Goal: Understand process/instructions: Learn how to perform a task or action

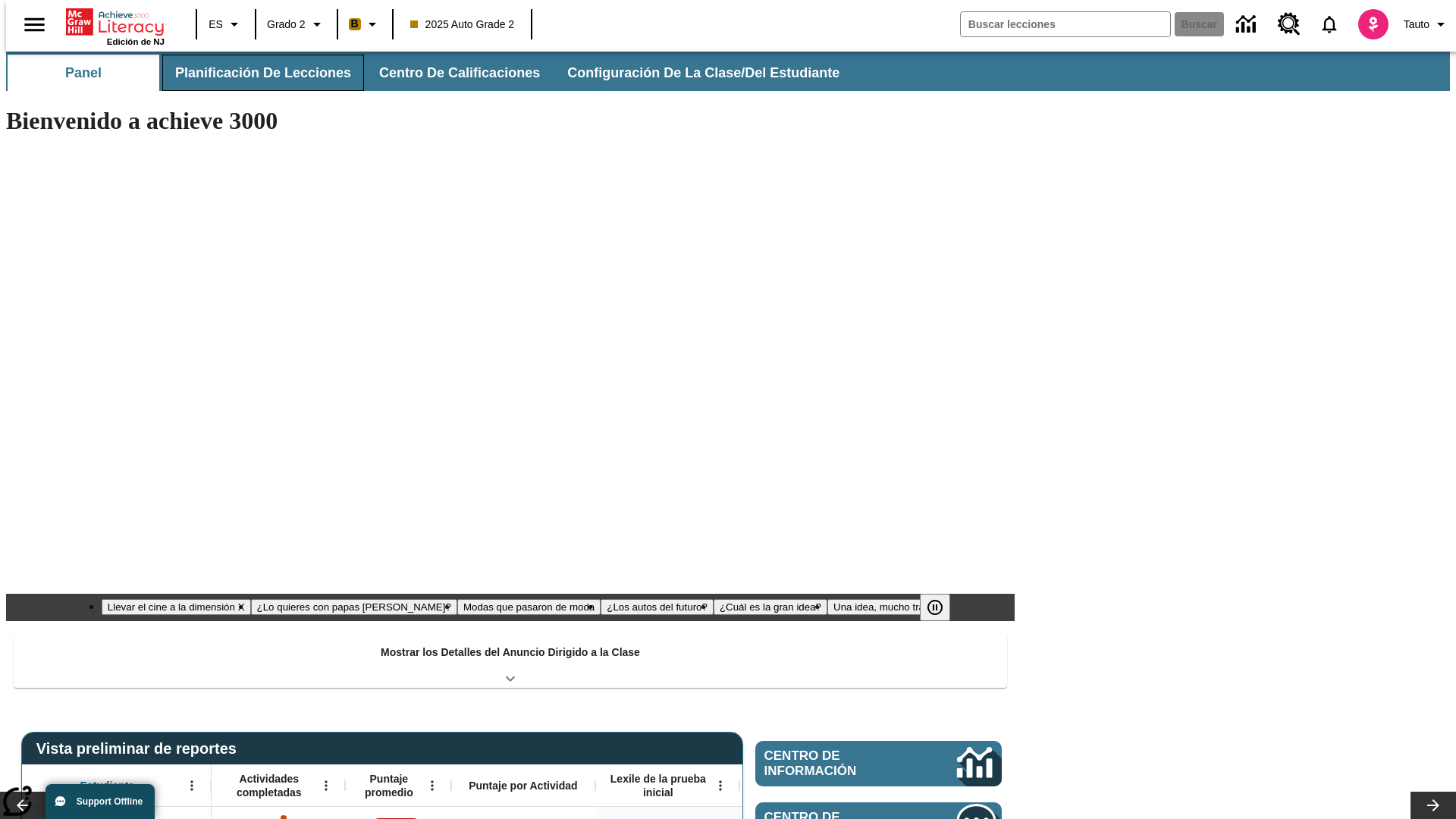
click at [254, 73] on button "Planificación de lecciones" at bounding box center [263, 73] width 201 height 36
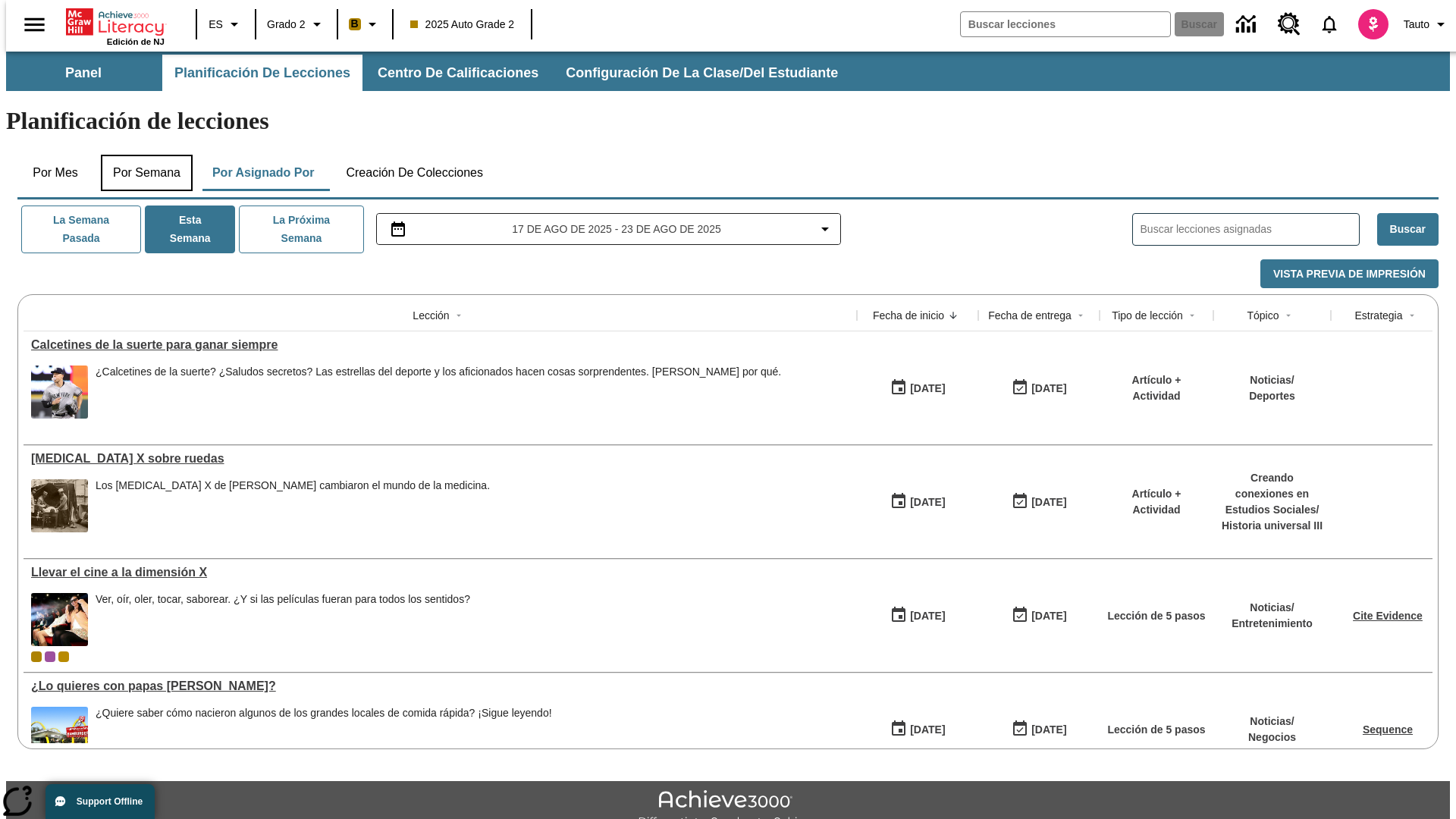
click at [142, 154] on button "Por semana" at bounding box center [146, 172] width 91 height 36
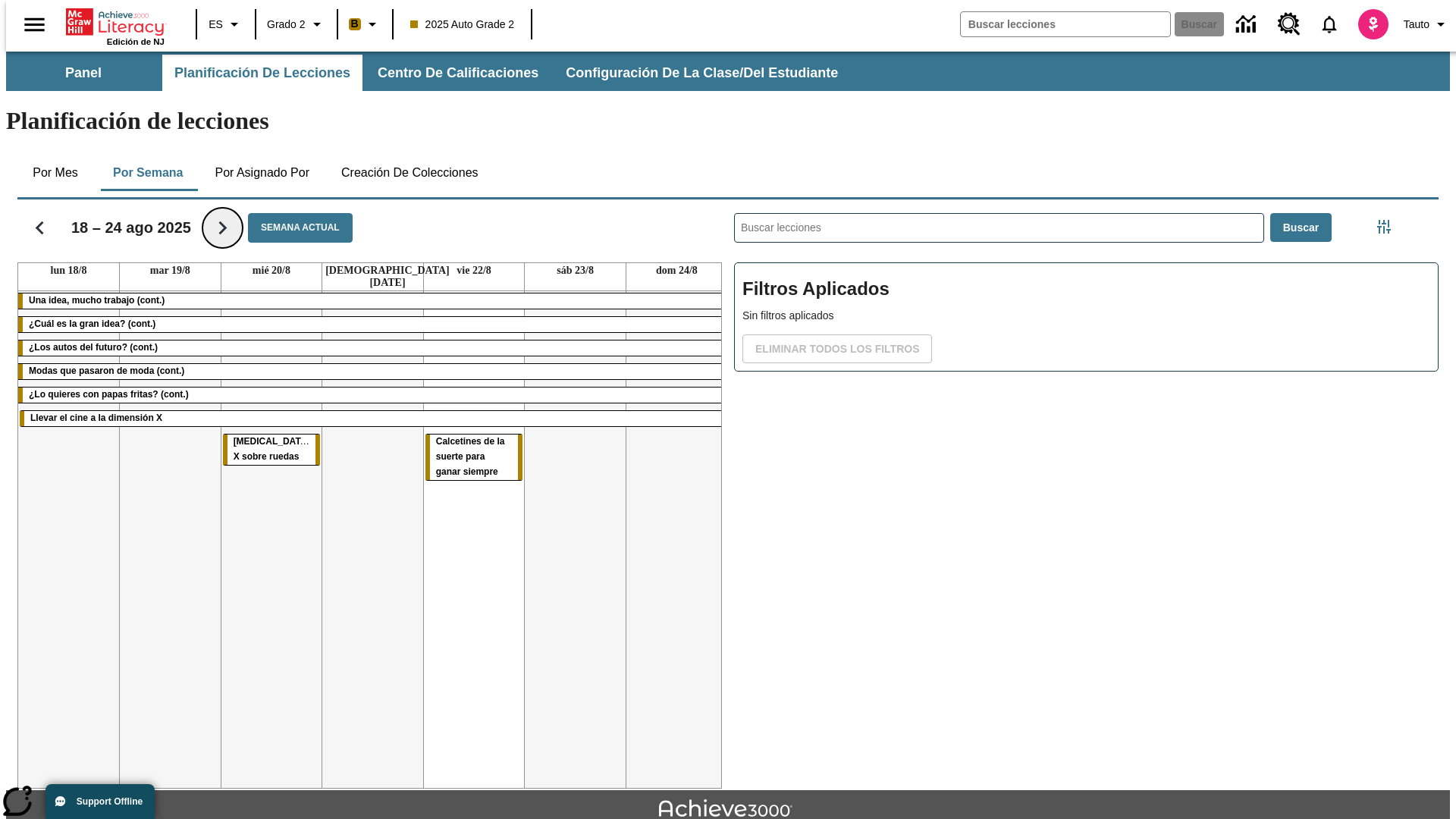
click at [213, 214] on icon "Seguir" at bounding box center [222, 227] width 27 height 27
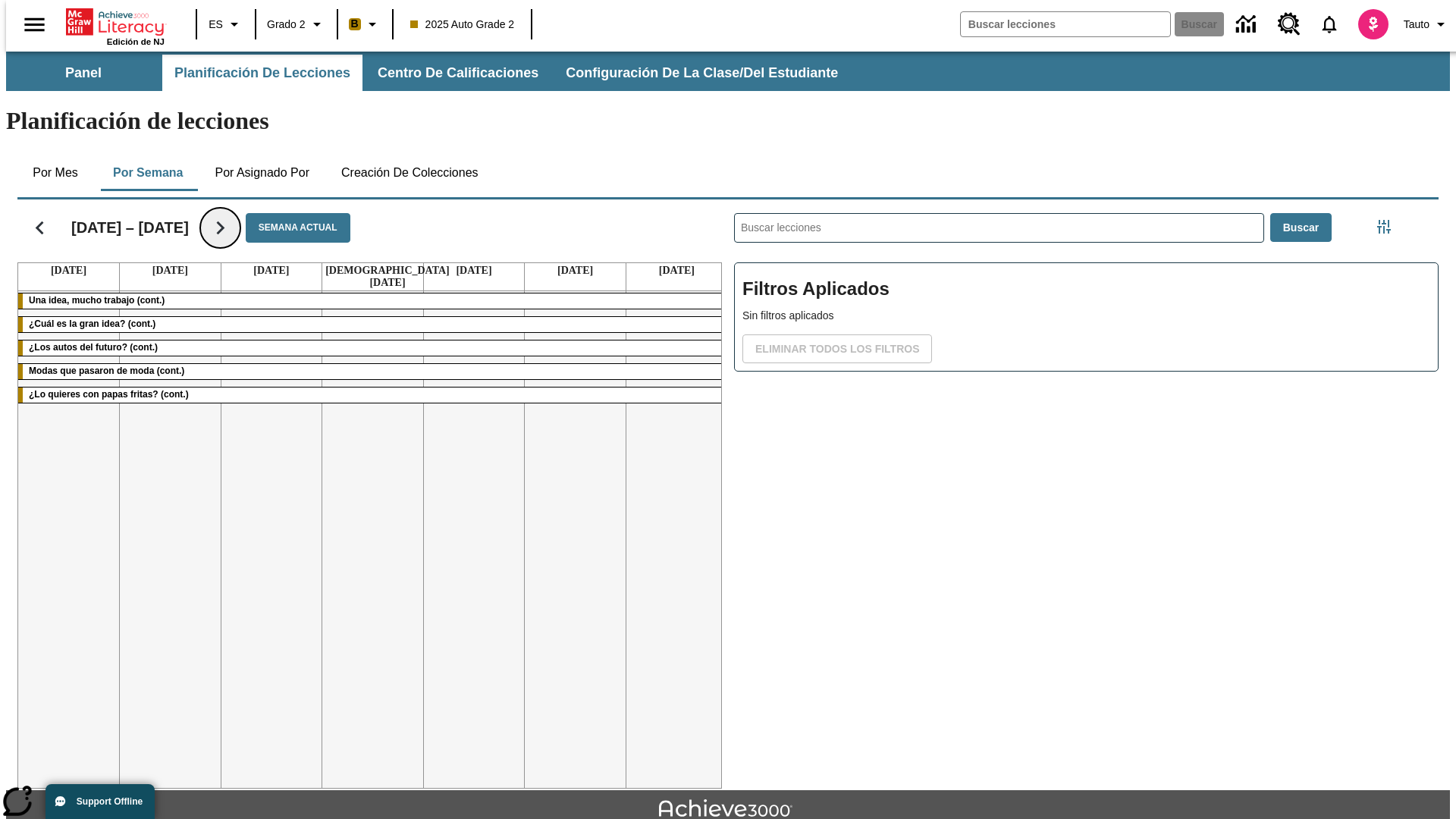
click at [213, 214] on icon "Seguir" at bounding box center [220, 227] width 27 height 27
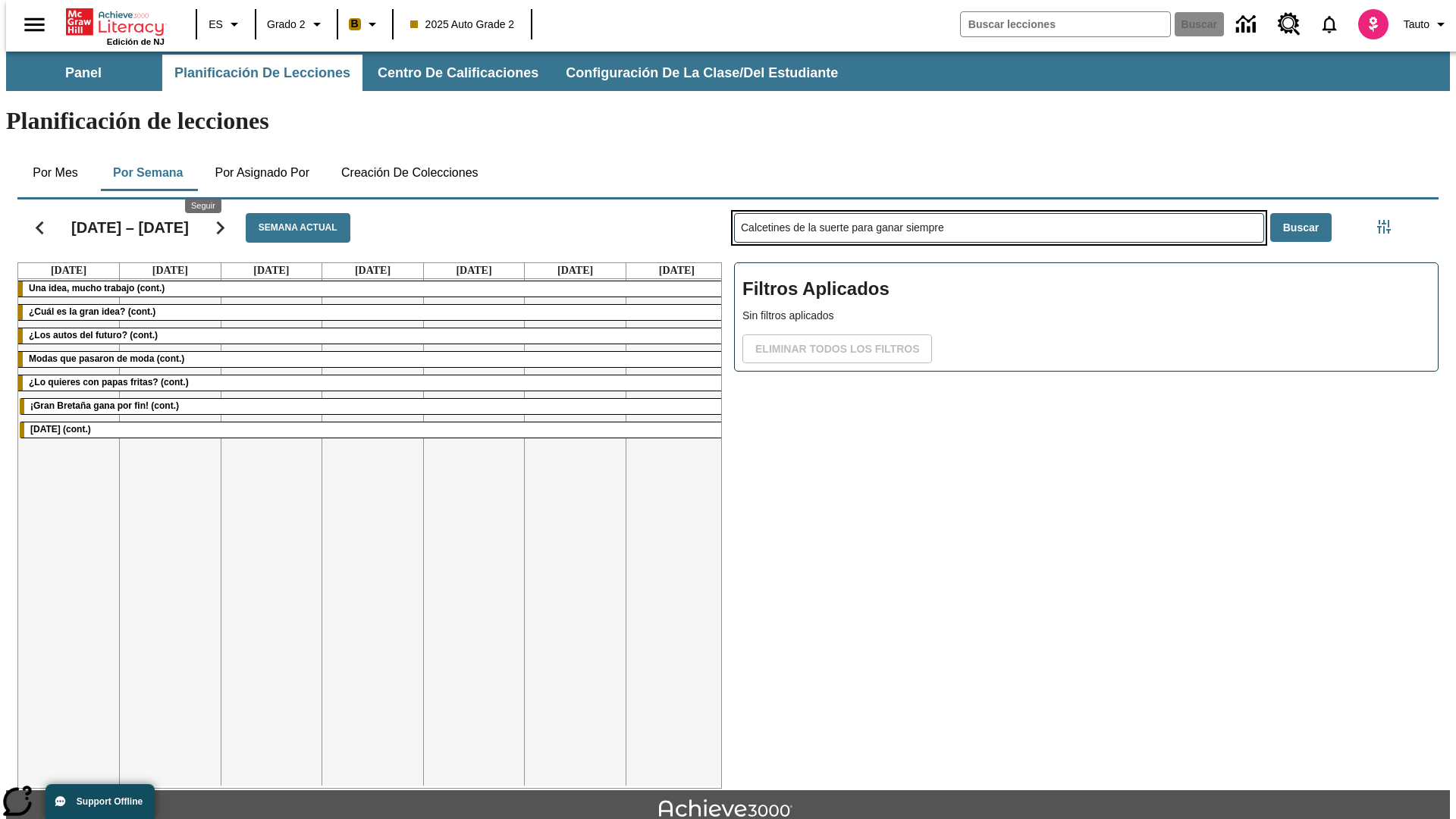
type input "Calcetines de la suerte para ganar siempre"
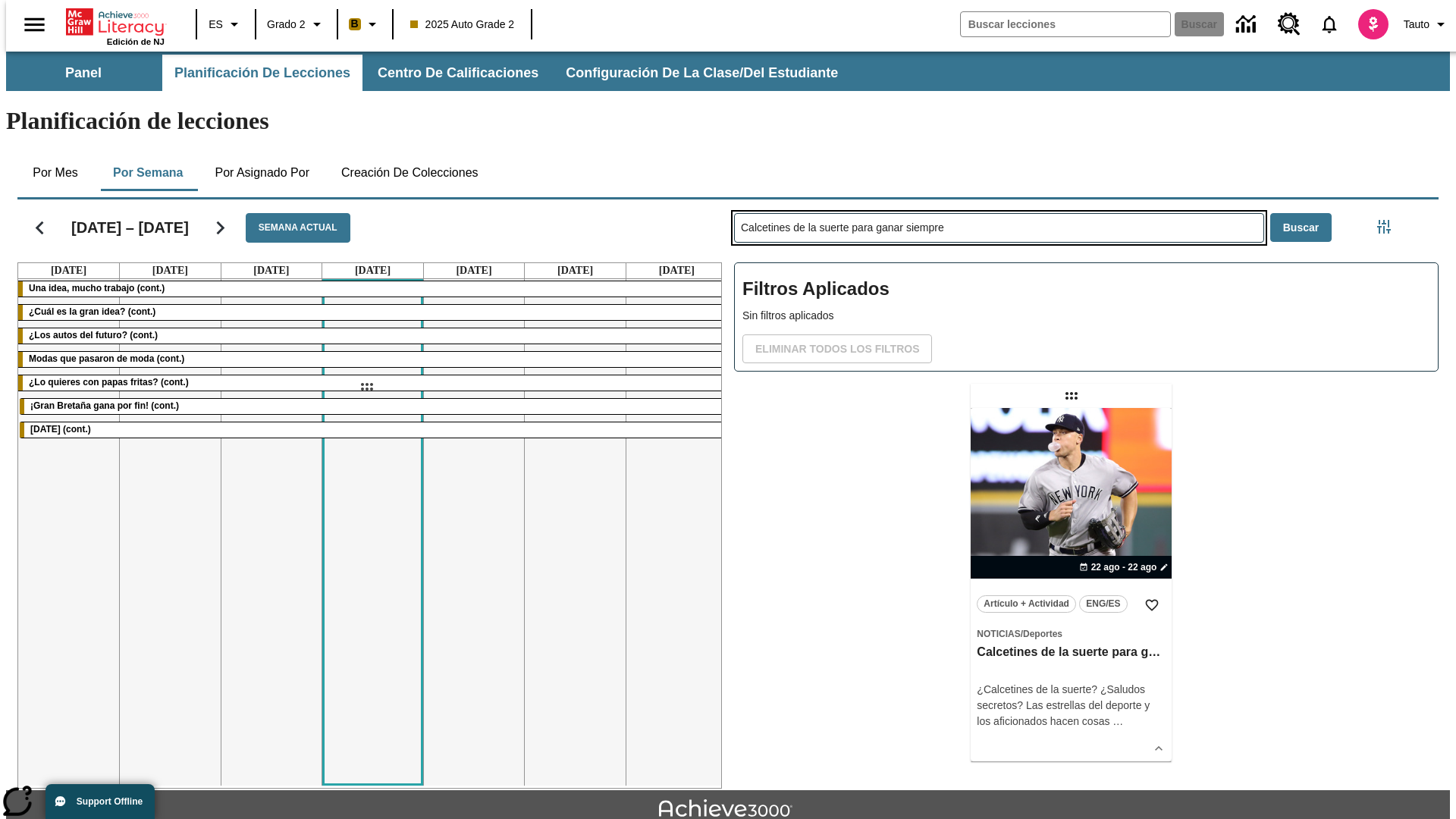
drag, startPoint x: 1073, startPoint y: 336, endPoint x: 366, endPoint y: 386, distance: 708.8
click at [366, 386] on div "[DATE] – [DATE] Semana actual [DATE] [DATE] [DATE] [DATE] [DATE] [DATE] [DATE] …" at bounding box center [722, 491] width 1433 height 595
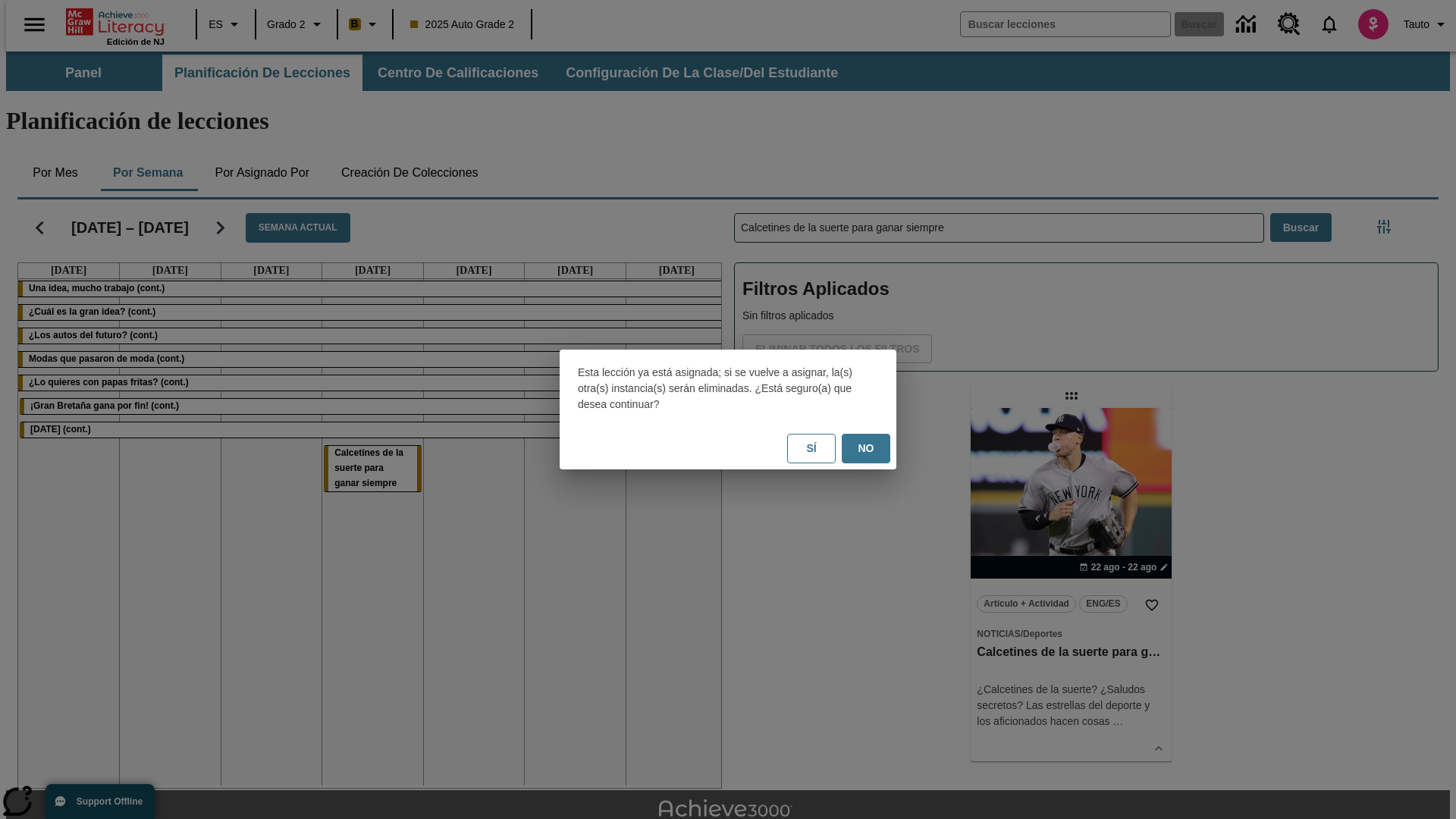
click at [866, 448] on button "No" at bounding box center [866, 448] width 49 height 30
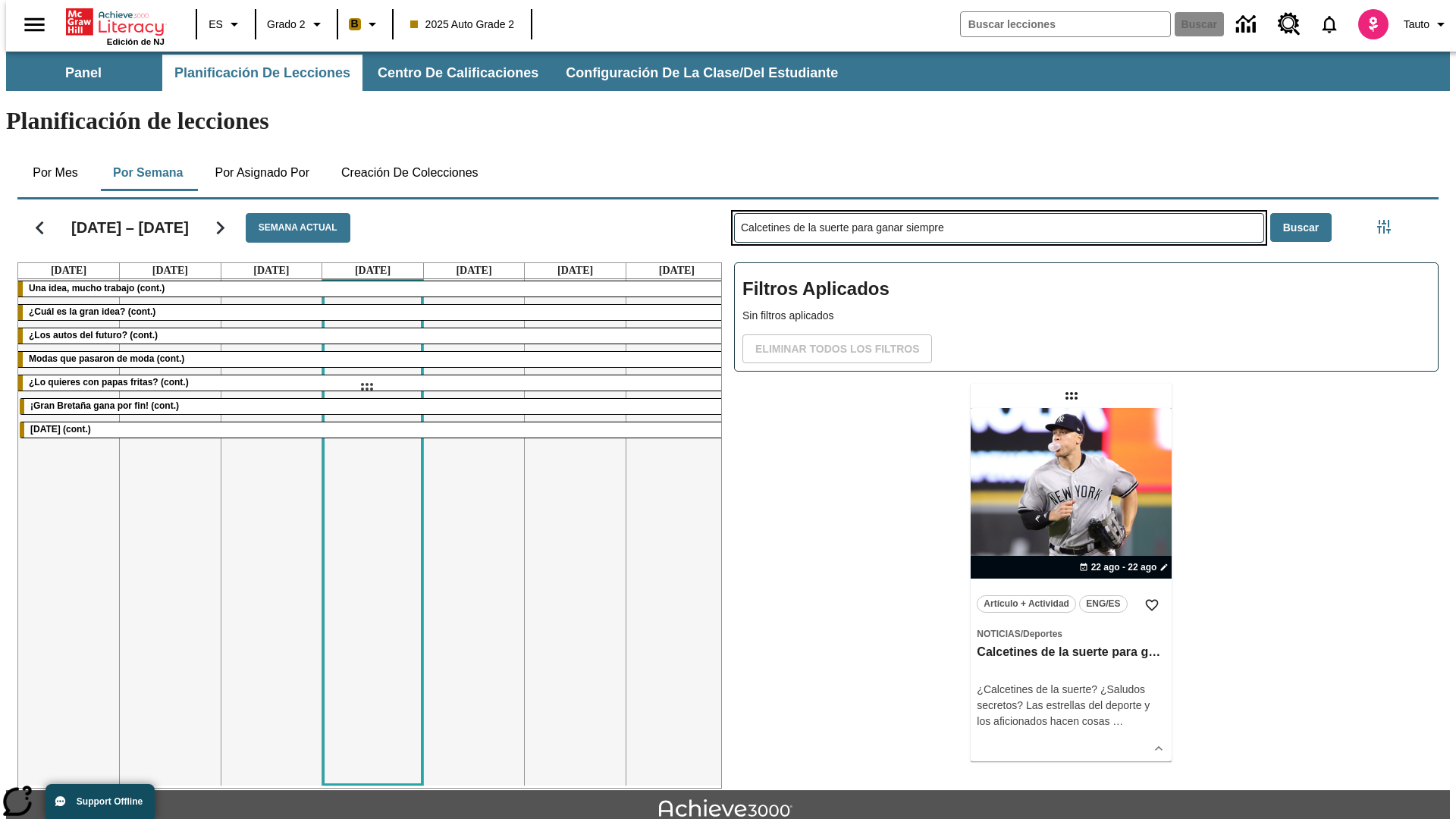
drag, startPoint x: 1073, startPoint y: 336, endPoint x: 366, endPoint y: 386, distance: 708.8
click at [366, 386] on div "[DATE] – [DATE] Semana actual [DATE] [DATE] [DATE] [DATE] [DATE] [DATE] [DATE] …" at bounding box center [722, 491] width 1433 height 595
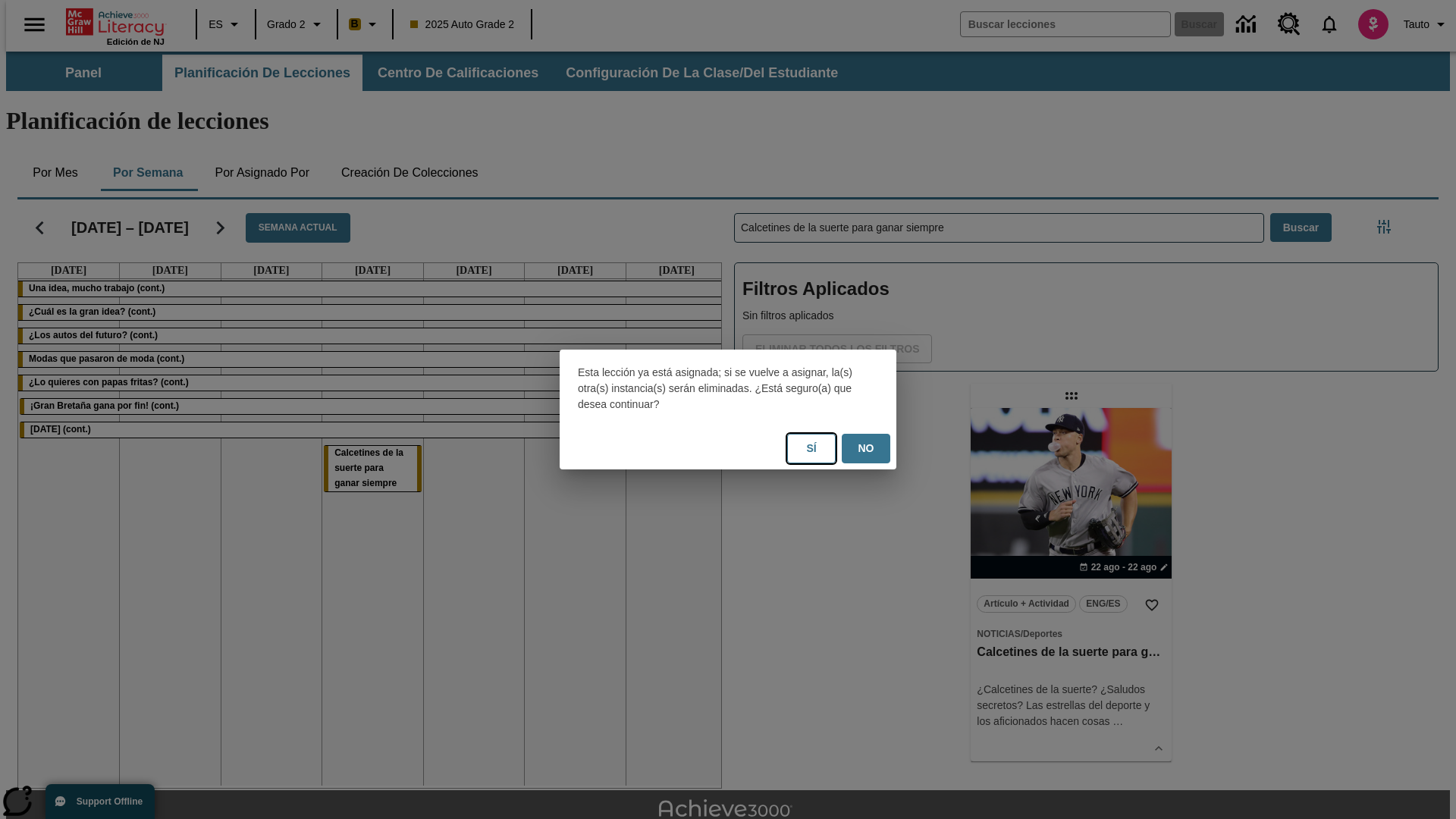
click at [811, 448] on button "Sí" at bounding box center [811, 448] width 49 height 30
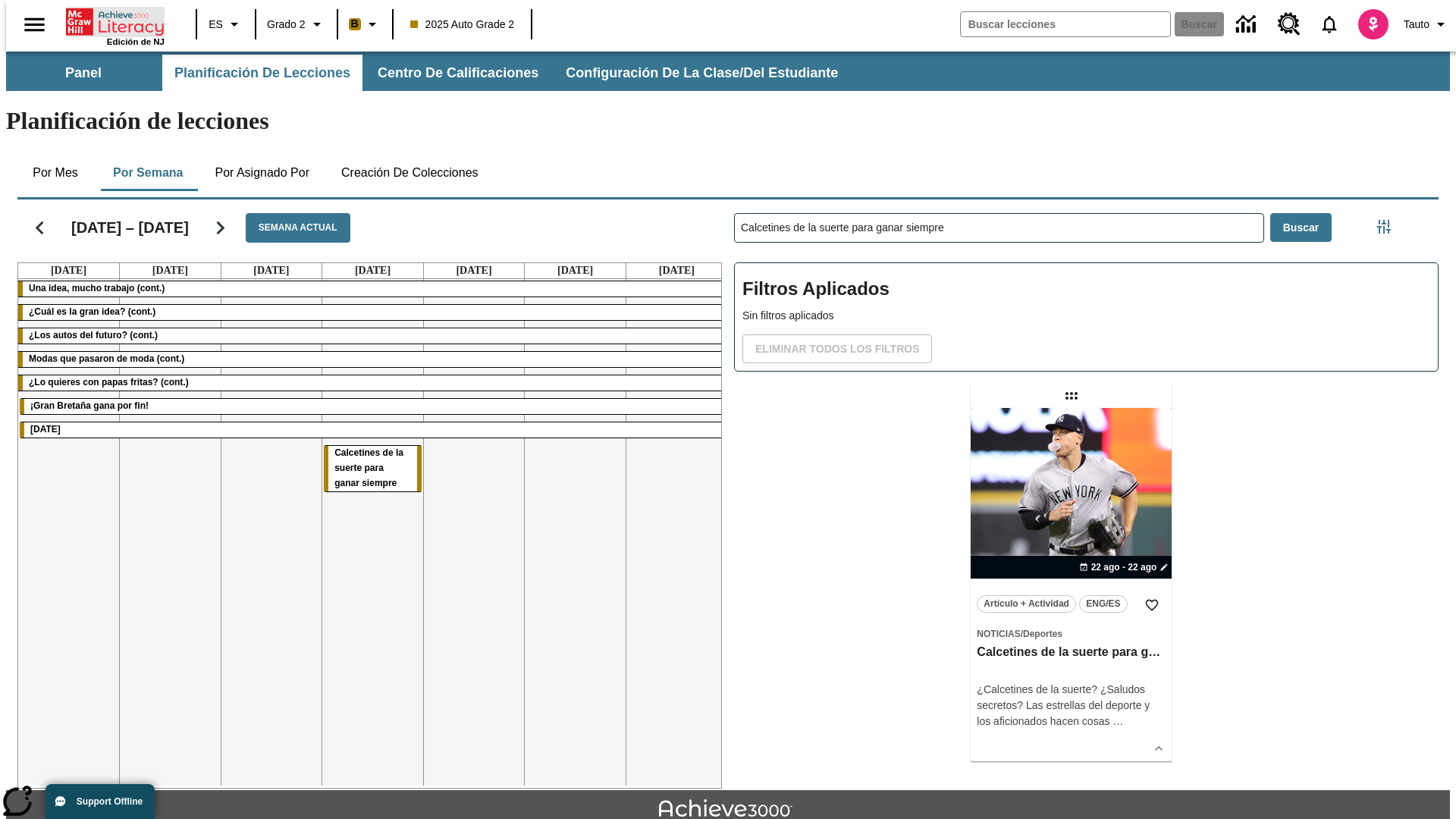
click at [109, 20] on icon "Portada" at bounding box center [116, 22] width 101 height 31
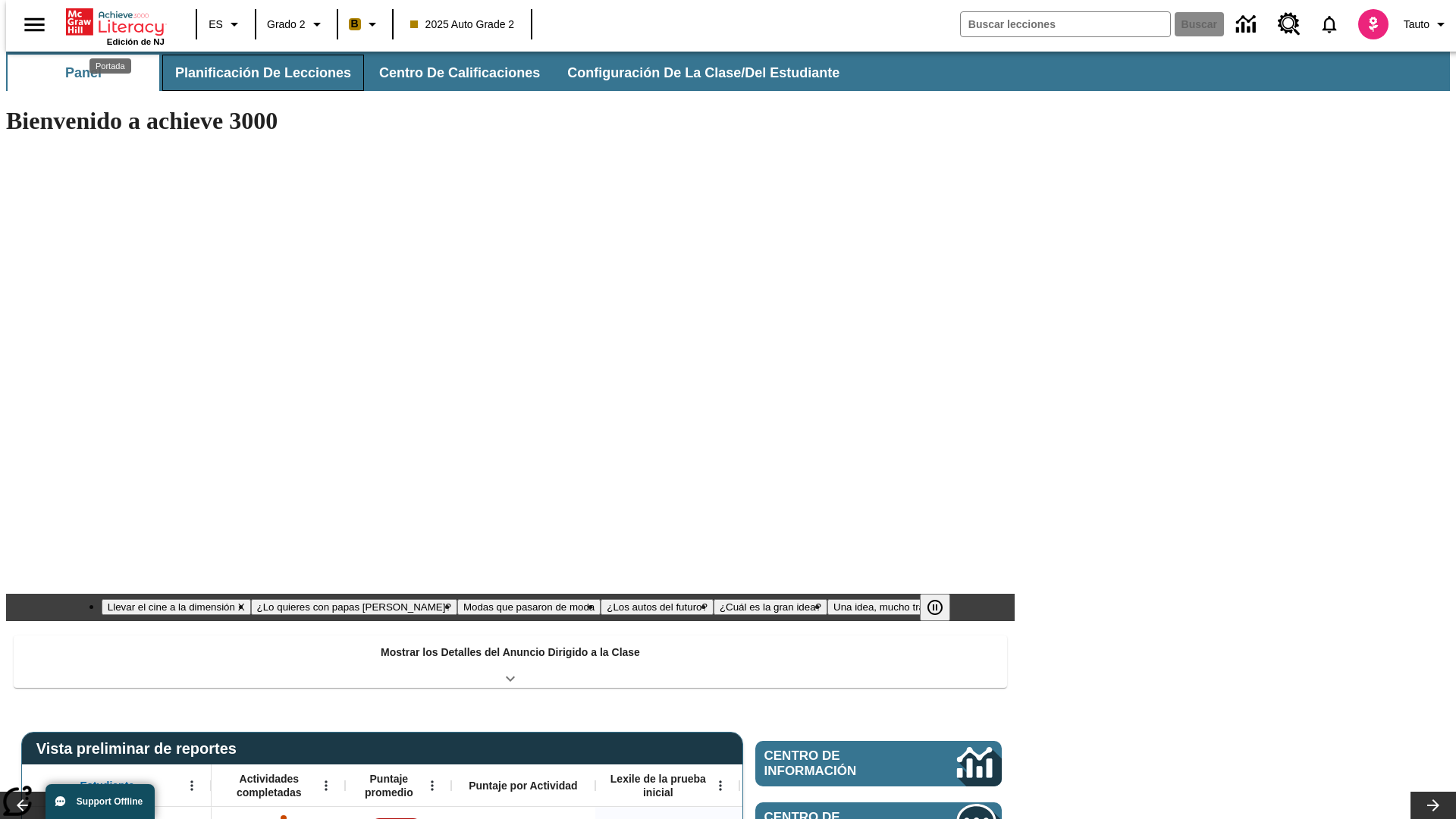
click at [254, 73] on button "Planificación de lecciones" at bounding box center [263, 73] width 201 height 36
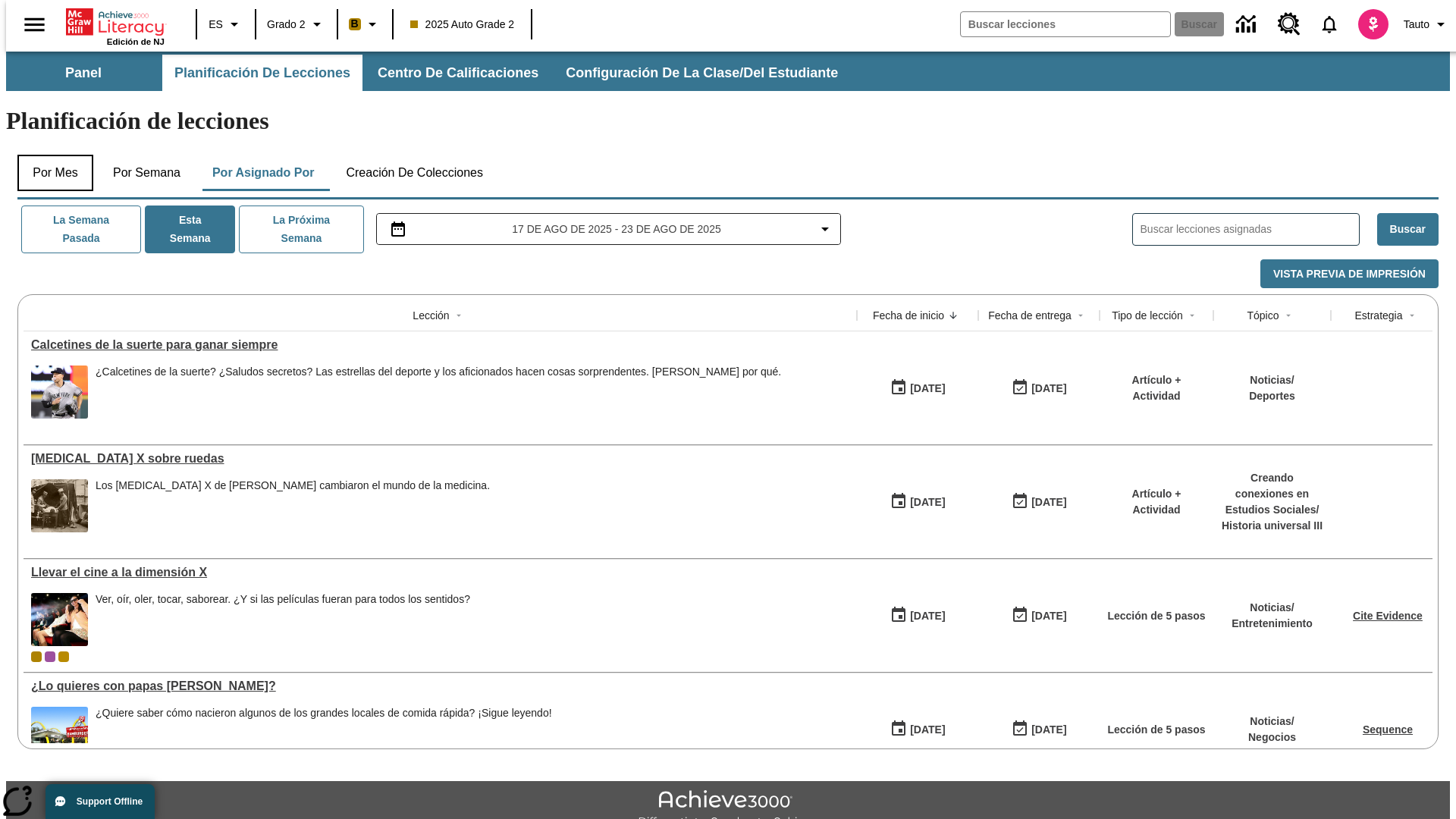
click at [49, 154] on button "Por mes" at bounding box center [56, 172] width 76 height 36
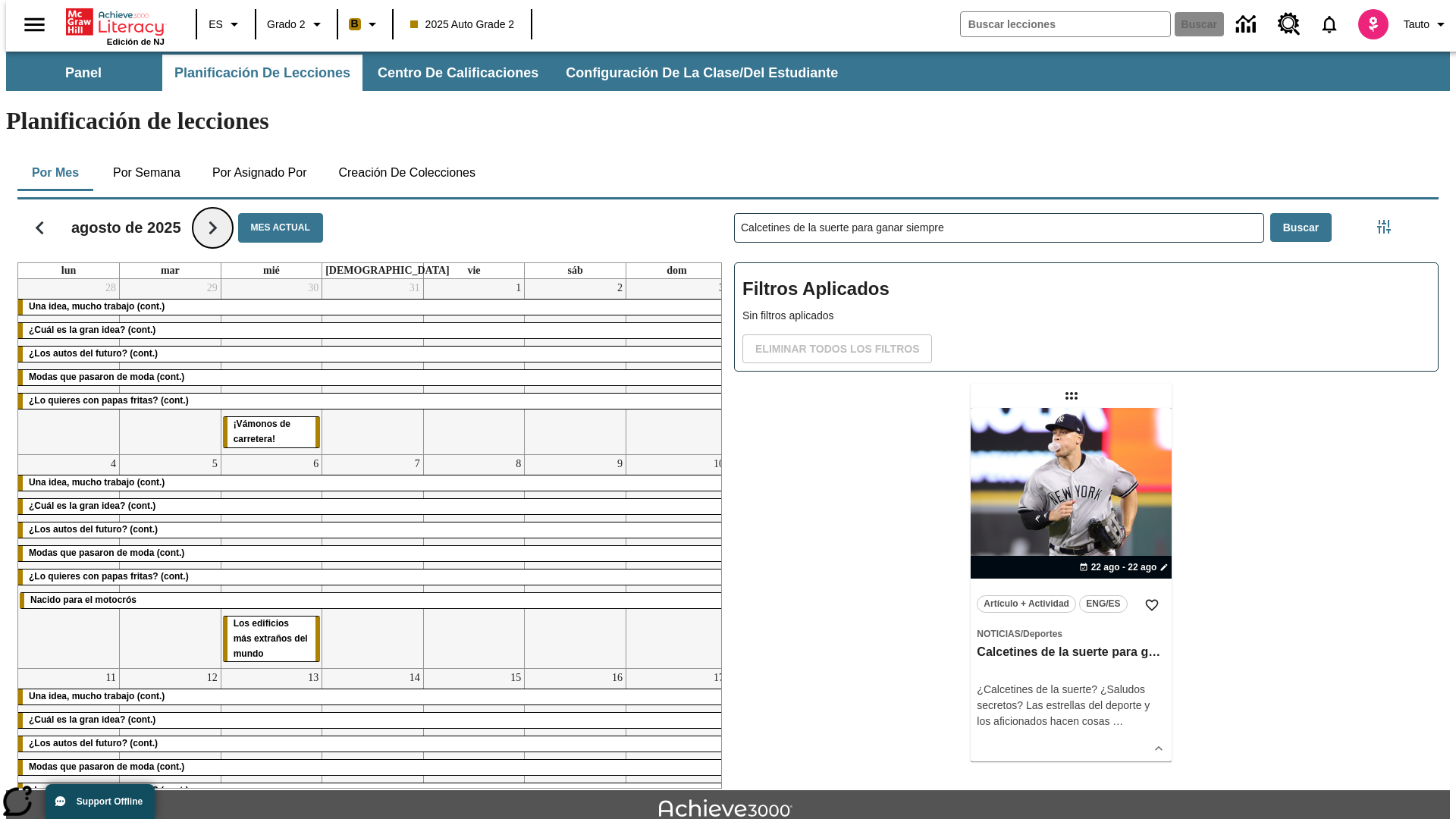
click at [206, 214] on icon "Seguir" at bounding box center [213, 227] width 27 height 27
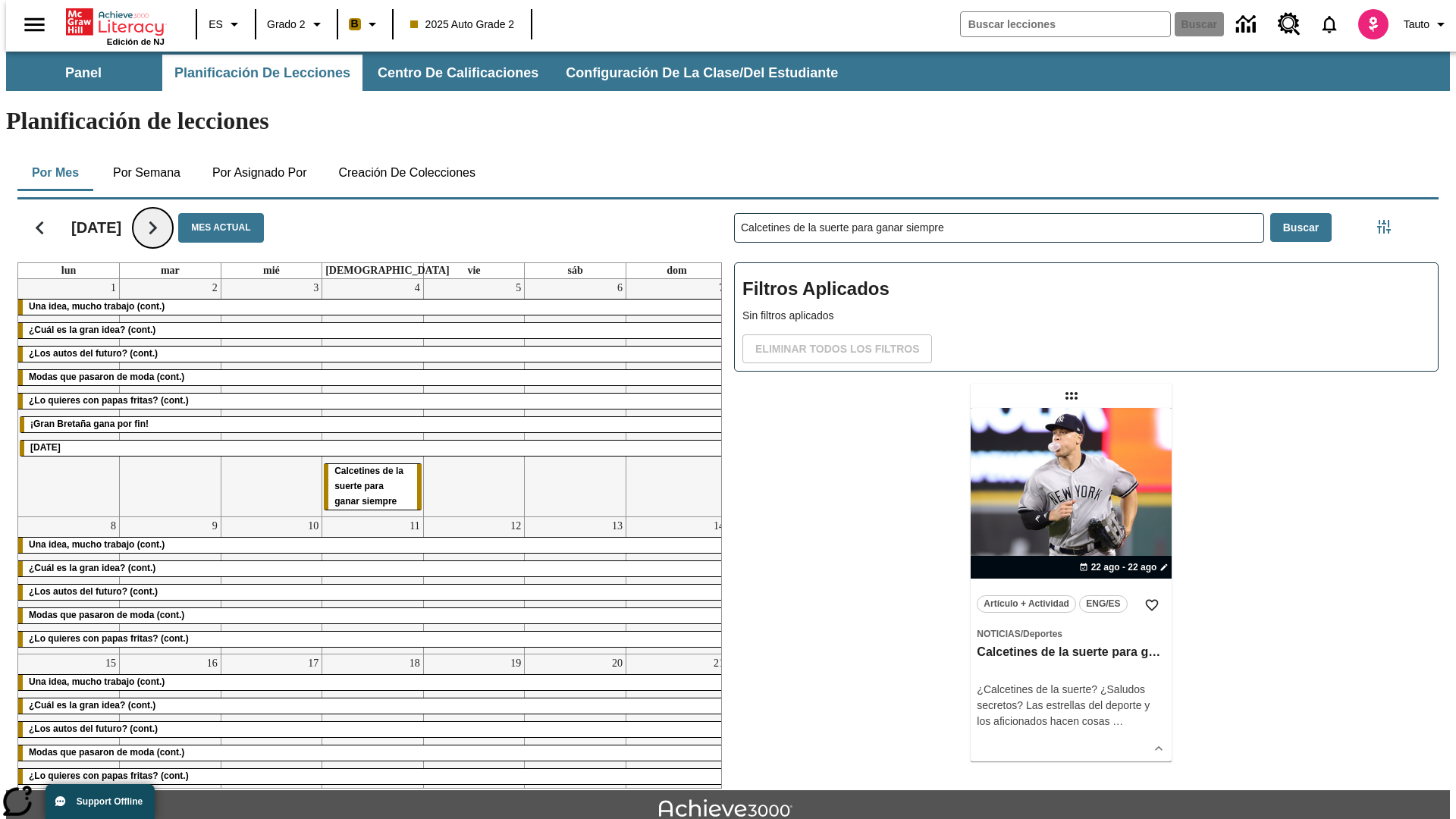
click at [166, 214] on icon "Seguir" at bounding box center [153, 227] width 27 height 27
